Goal: Check status

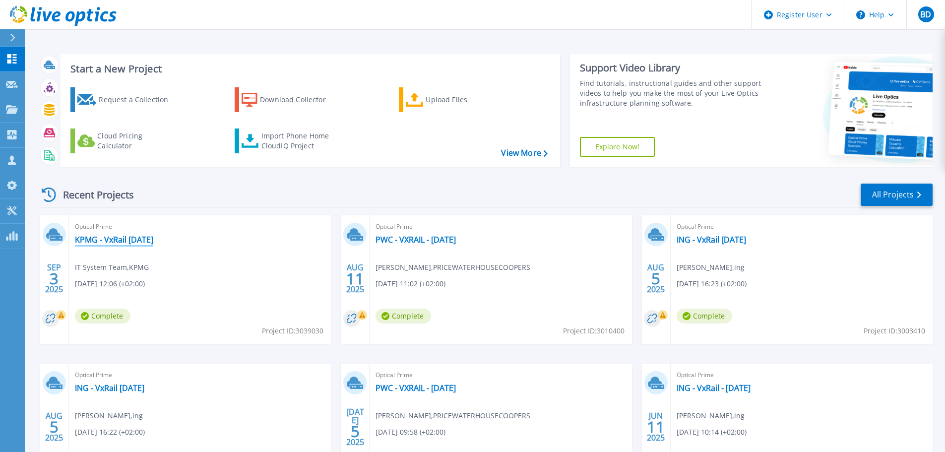
click at [153, 241] on link "KPMG - VxRail [DATE]" at bounding box center [114, 240] width 78 height 10
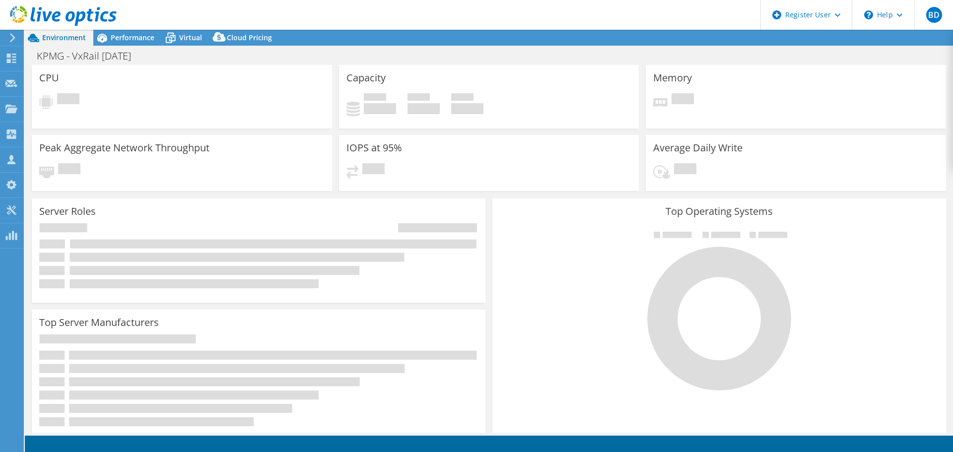
select select "USD"
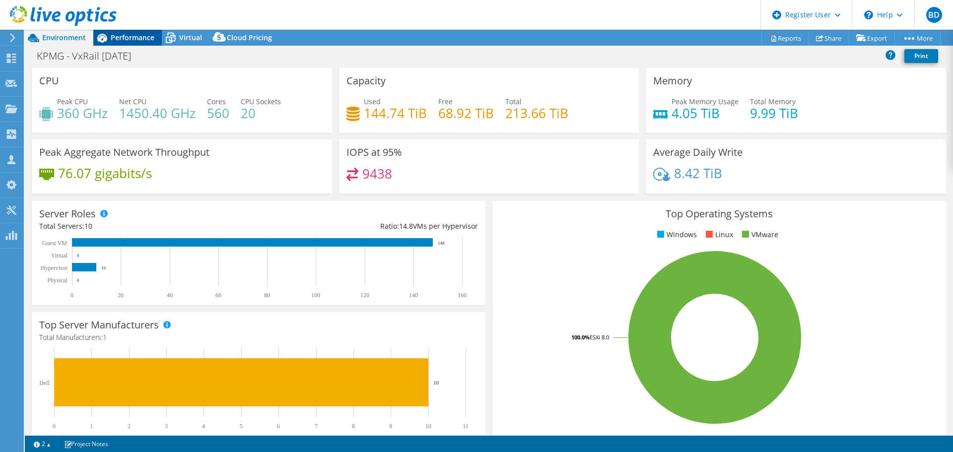
click at [136, 38] on span "Performance" at bounding box center [133, 37] width 44 height 9
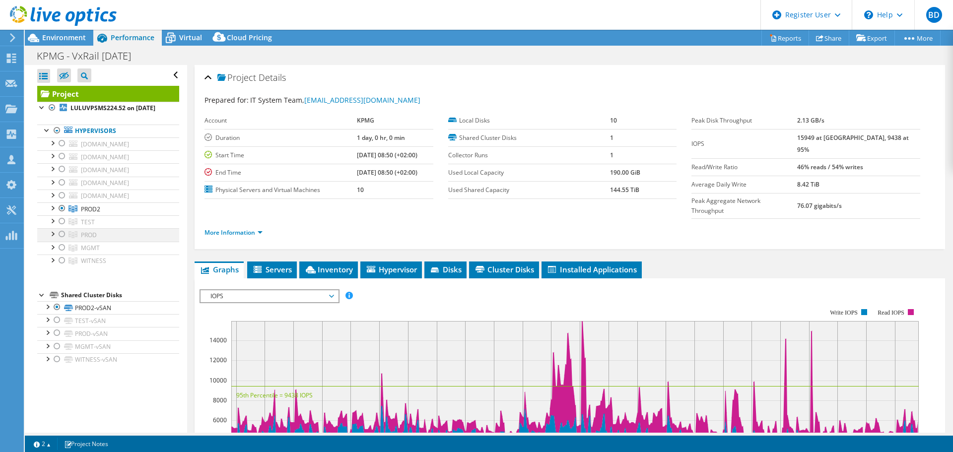
click at [63, 240] on div at bounding box center [62, 234] width 10 height 12
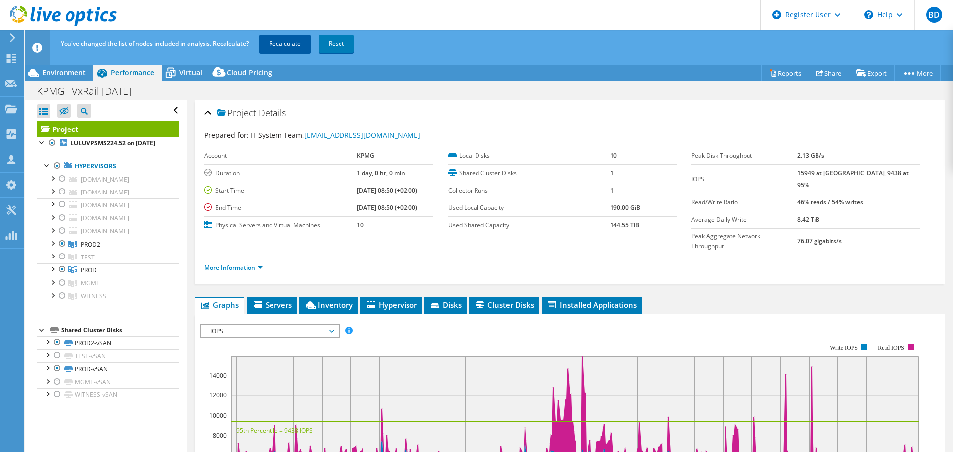
click at [293, 41] on link "Recalculate" at bounding box center [285, 44] width 52 height 18
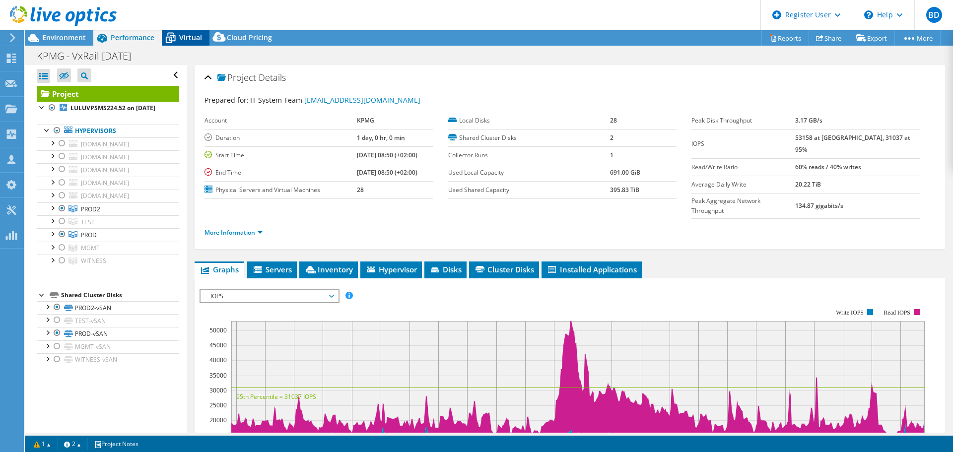
click at [189, 33] on span "Virtual" at bounding box center [190, 37] width 23 height 9
